Goal: Information Seeking & Learning: Learn about a topic

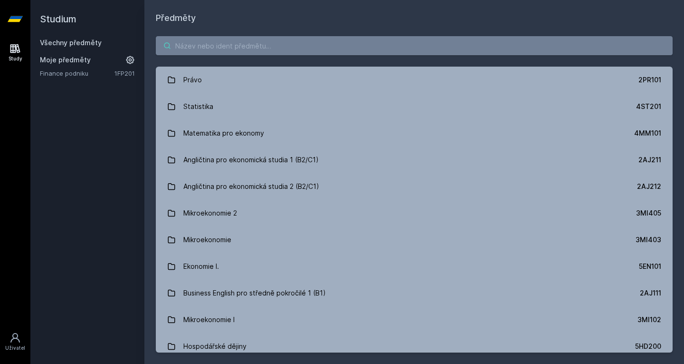
click at [277, 40] on input "search" at bounding box center [414, 45] width 517 height 19
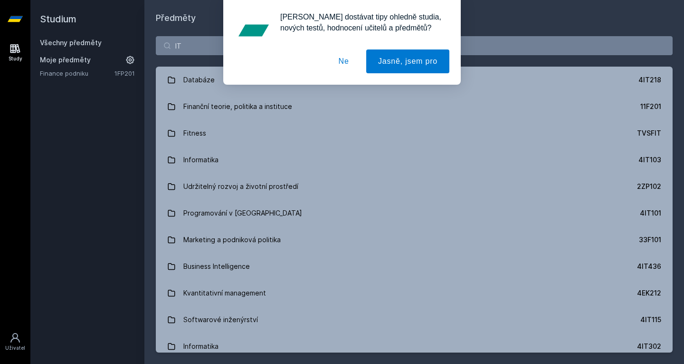
click at [339, 55] on button "Ne" at bounding box center [344, 61] width 34 height 24
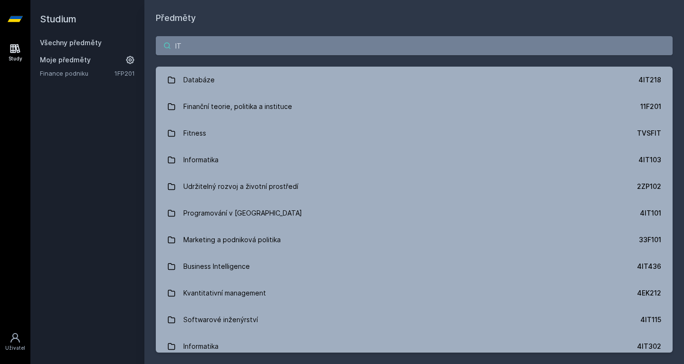
click at [341, 46] on input "IT" at bounding box center [414, 45] width 517 height 19
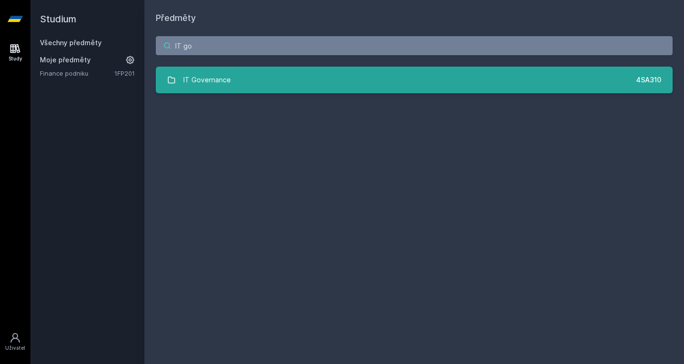
type input "IT go"
click at [230, 86] on link "IT Governance 4SA310" at bounding box center [414, 80] width 517 height 27
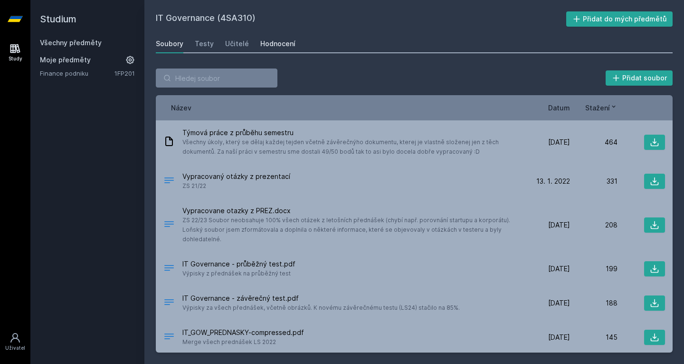
click at [276, 42] on div "Hodnocení" at bounding box center [277, 44] width 35 height 10
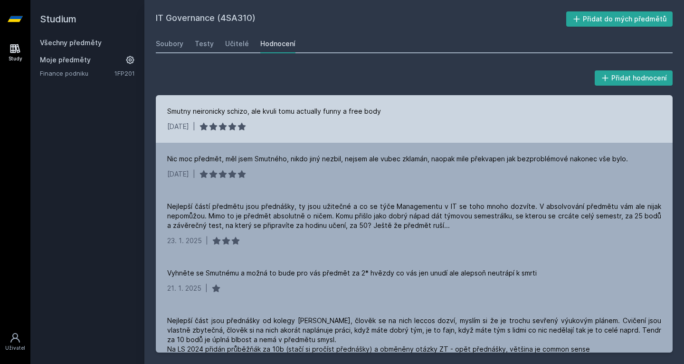
click at [208, 109] on div "Smutny neironicky schizo, ale kvuli tomu actually funny a free body" at bounding box center [274, 111] width 214 height 10
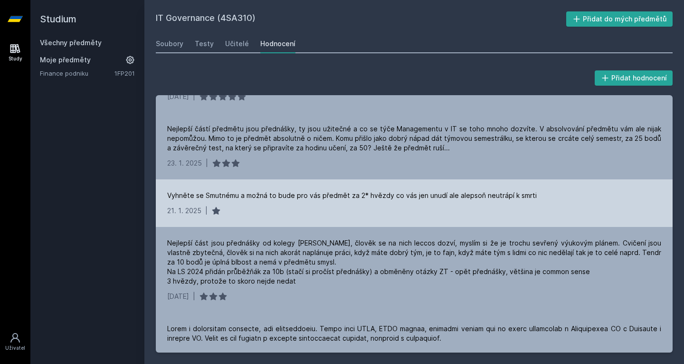
scroll to position [93, 0]
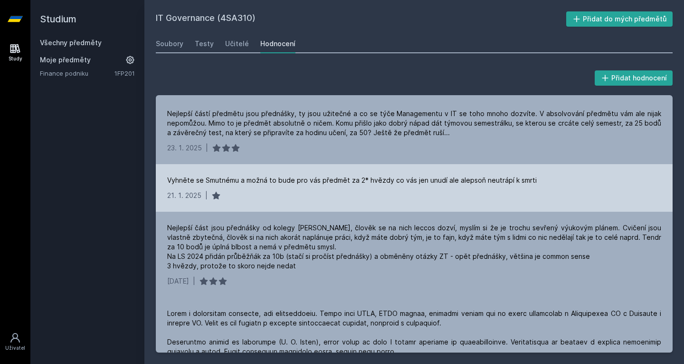
click at [364, 249] on div "Nejlepší část jsou přednášky od kolegy [PERSON_NAME], člověk se na nich leccos …" at bounding box center [414, 247] width 494 height 48
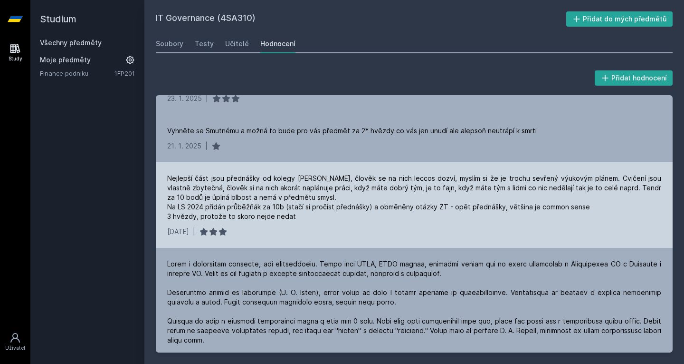
scroll to position [143, 0]
click at [261, 200] on div "Nejlepší část jsou přednášky od kolegy [PERSON_NAME], člověk se na nich leccos …" at bounding box center [414, 197] width 494 height 48
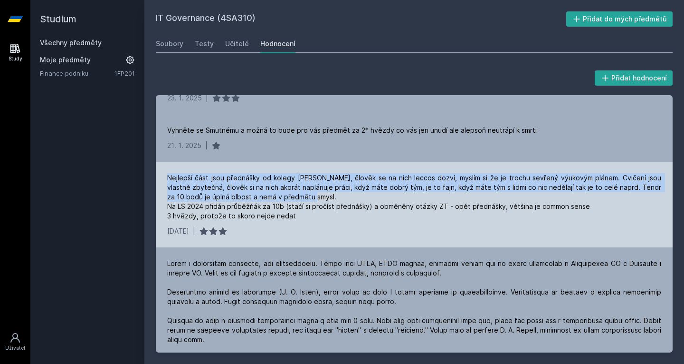
click at [261, 200] on div "Nejlepší část jsou přednášky od kolegy [PERSON_NAME], člověk se na nich leccos …" at bounding box center [414, 197] width 494 height 48
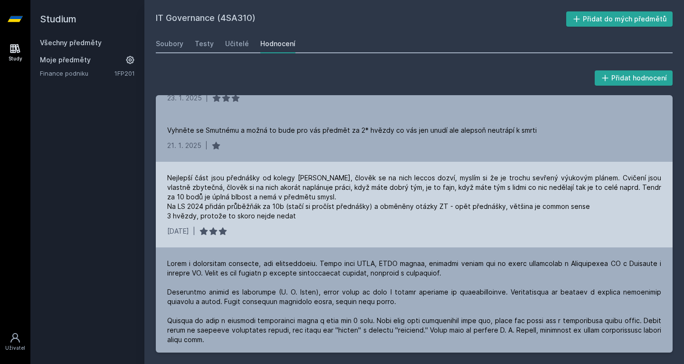
click at [268, 211] on div "Nejlepší část jsou přednášky od kolegy [PERSON_NAME], člověk se na nich leccos …" at bounding box center [414, 197] width 494 height 48
click at [296, 212] on div "Nejlepší část jsou přednášky od kolegy [PERSON_NAME], člověk se na nich leccos …" at bounding box center [414, 197] width 494 height 48
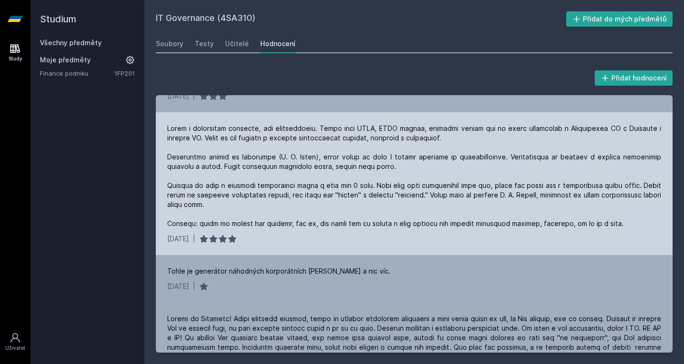
scroll to position [280, 0]
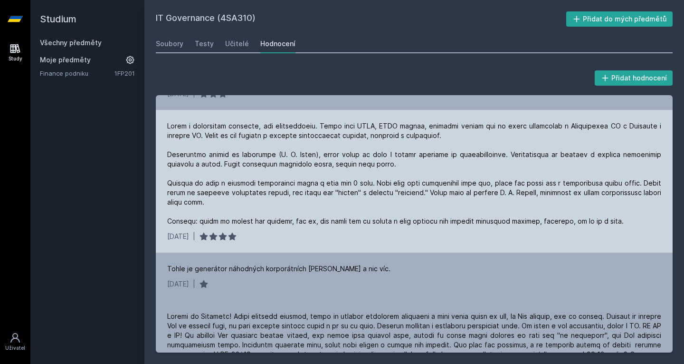
click at [251, 190] on div at bounding box center [414, 173] width 494 height 105
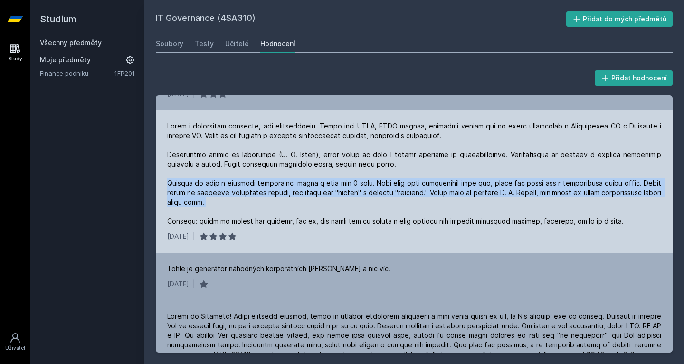
click at [251, 190] on div at bounding box center [414, 173] width 494 height 105
click at [267, 202] on div at bounding box center [414, 173] width 494 height 105
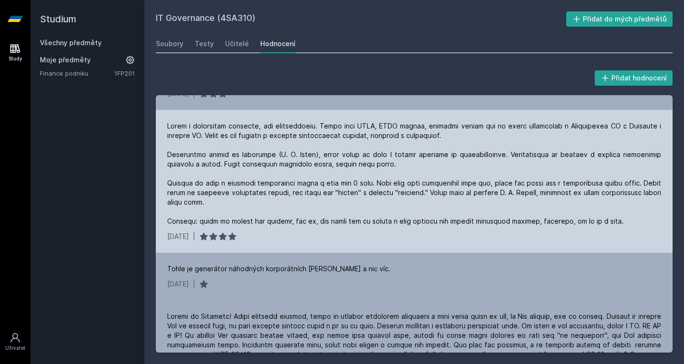
click at [312, 190] on div at bounding box center [414, 173] width 494 height 105
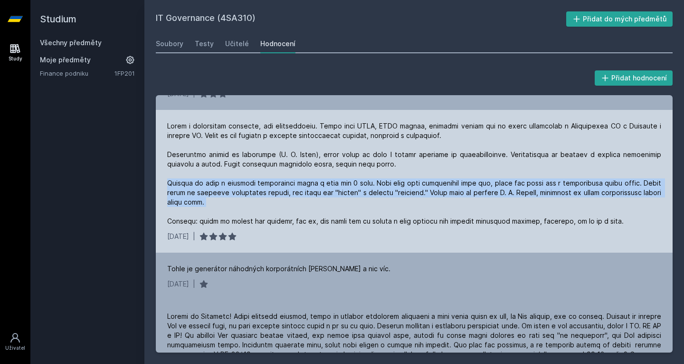
click at [312, 190] on div at bounding box center [414, 173] width 494 height 105
click at [313, 201] on div at bounding box center [414, 173] width 494 height 105
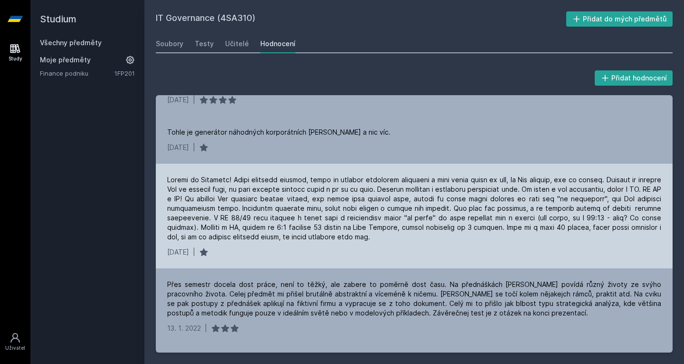
scroll to position [418, 0]
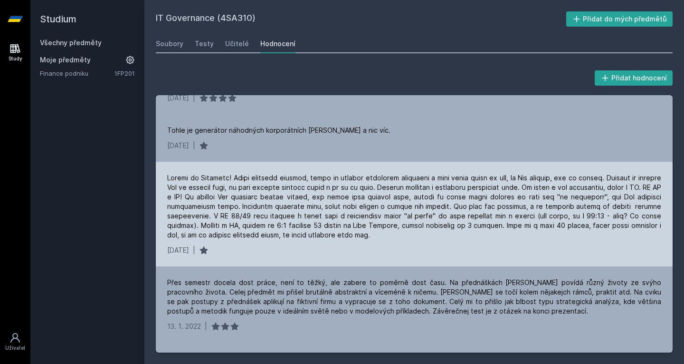
click at [260, 224] on div at bounding box center [414, 206] width 494 height 67
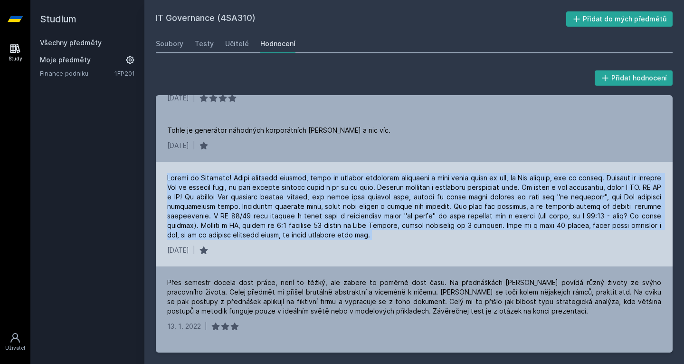
click at [260, 224] on div at bounding box center [414, 206] width 494 height 67
click at [274, 241] on div "[DATE] |" at bounding box center [414, 214] width 517 height 105
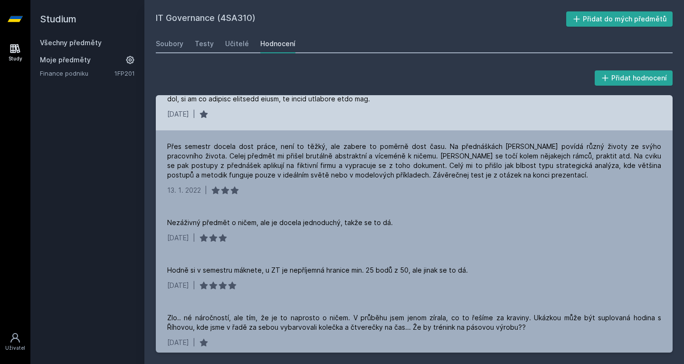
scroll to position [556, 0]
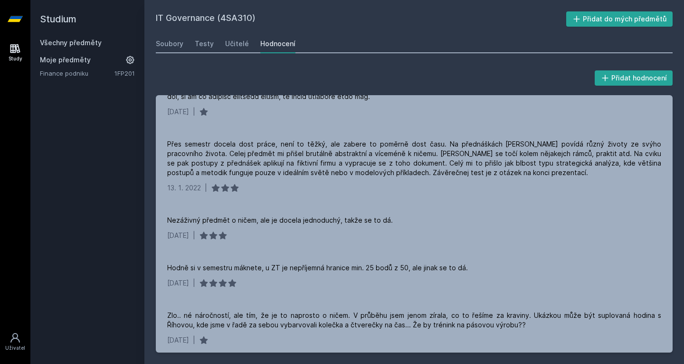
click at [212, 44] on div "Soubory Testy Učitelé Hodnocení" at bounding box center [414, 43] width 517 height 19
click at [165, 41] on div "Soubory" at bounding box center [170, 44] width 28 height 10
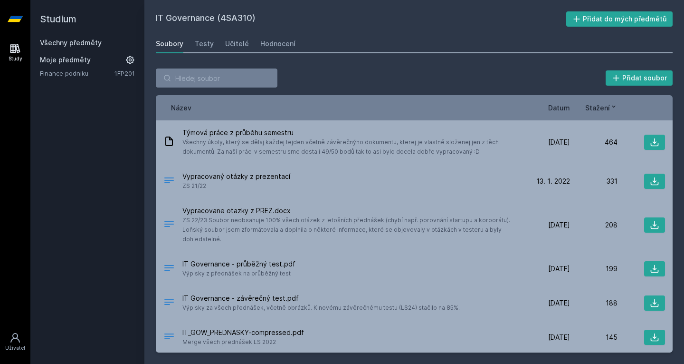
click at [165, 41] on div "Soubory" at bounding box center [170, 44] width 28 height 10
click at [207, 43] on div "Testy" at bounding box center [204, 44] width 19 height 10
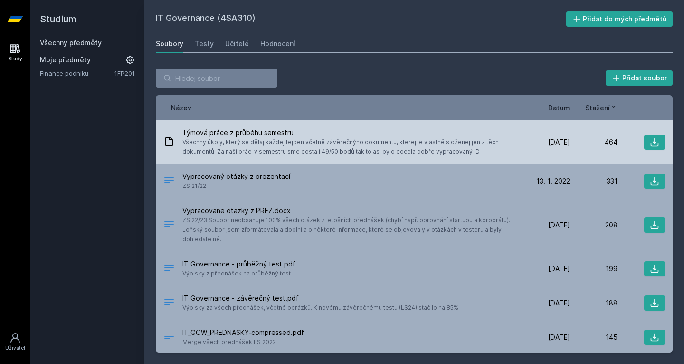
click at [294, 145] on span "Všechny úkoly, který se dělaj každej tejden včetně závěrečnýho dokumentu, ktere…" at bounding box center [350, 146] width 336 height 19
click at [349, 143] on span "Všechny úkoly, který se dělaj každej tejden včetně závěrečnýho dokumentu, ktere…" at bounding box center [350, 146] width 336 height 19
